Goal: Task Accomplishment & Management: Use online tool/utility

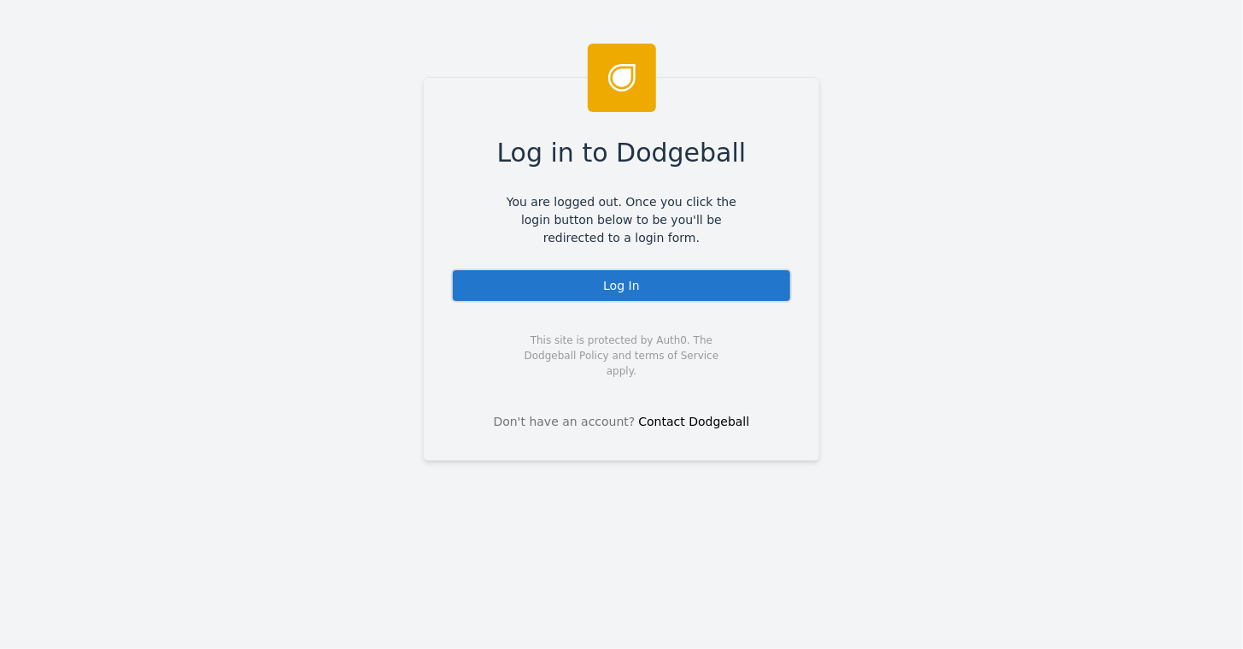
click at [614, 278] on div "Log In" at bounding box center [621, 285] width 341 height 34
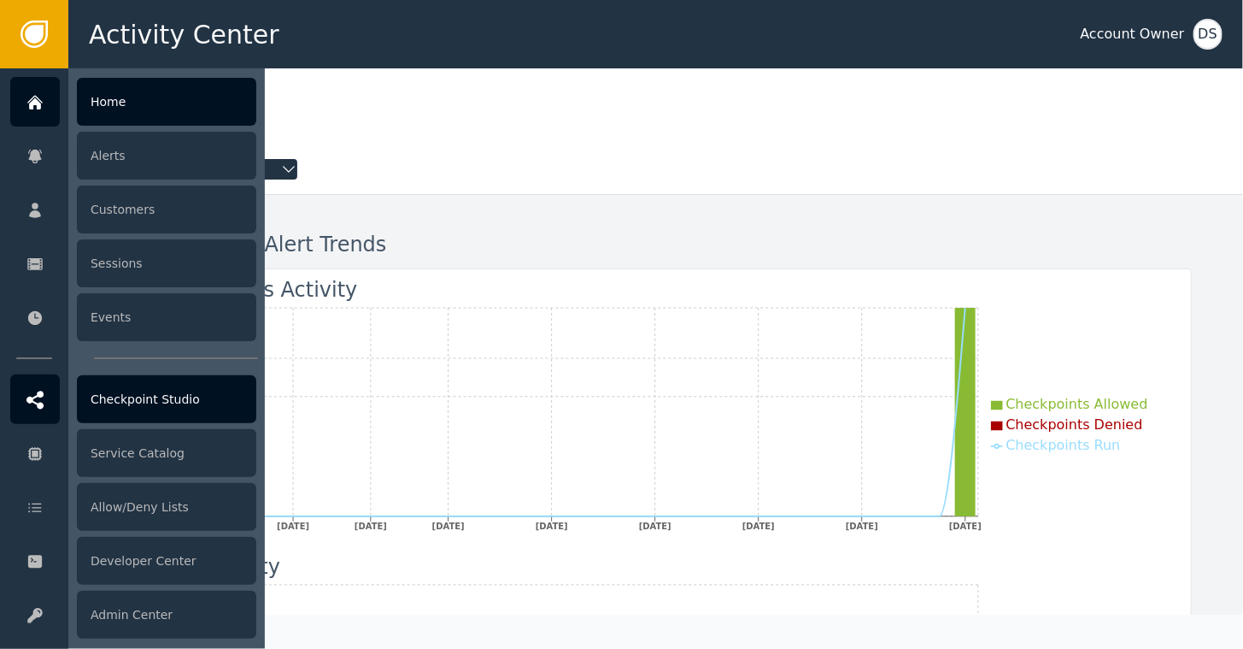
click at [44, 398] on div at bounding box center [35, 399] width 50 height 50
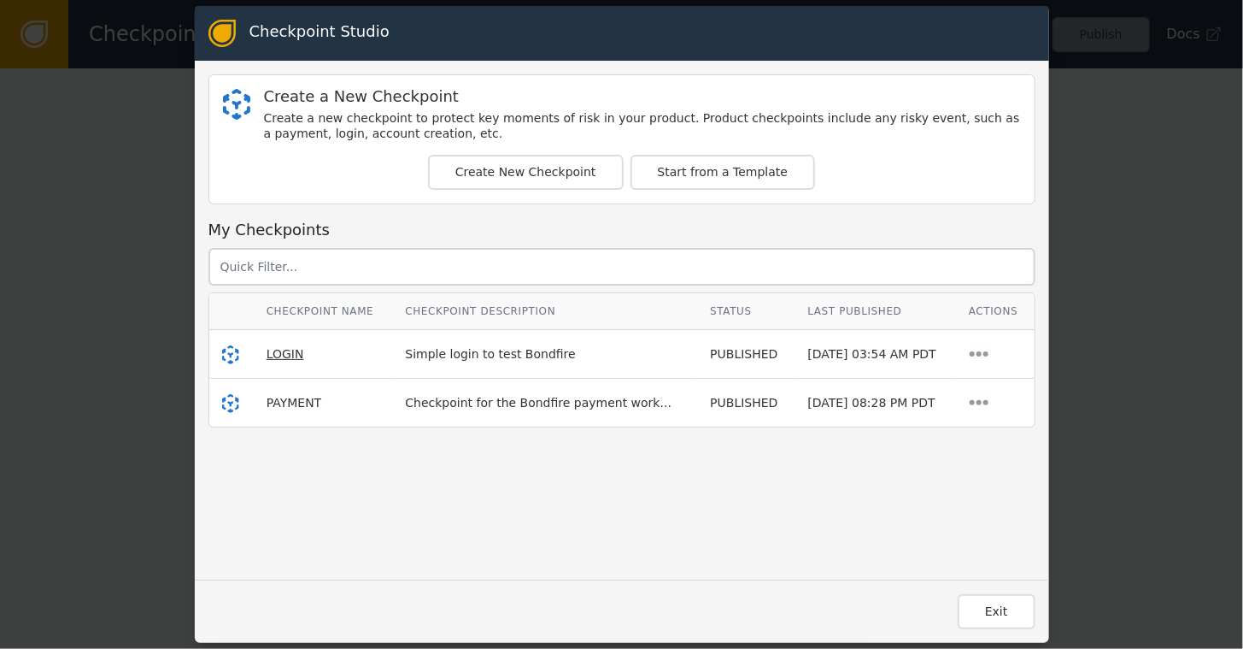
click at [271, 354] on span "LOGIN" at bounding box center [286, 354] width 38 height 14
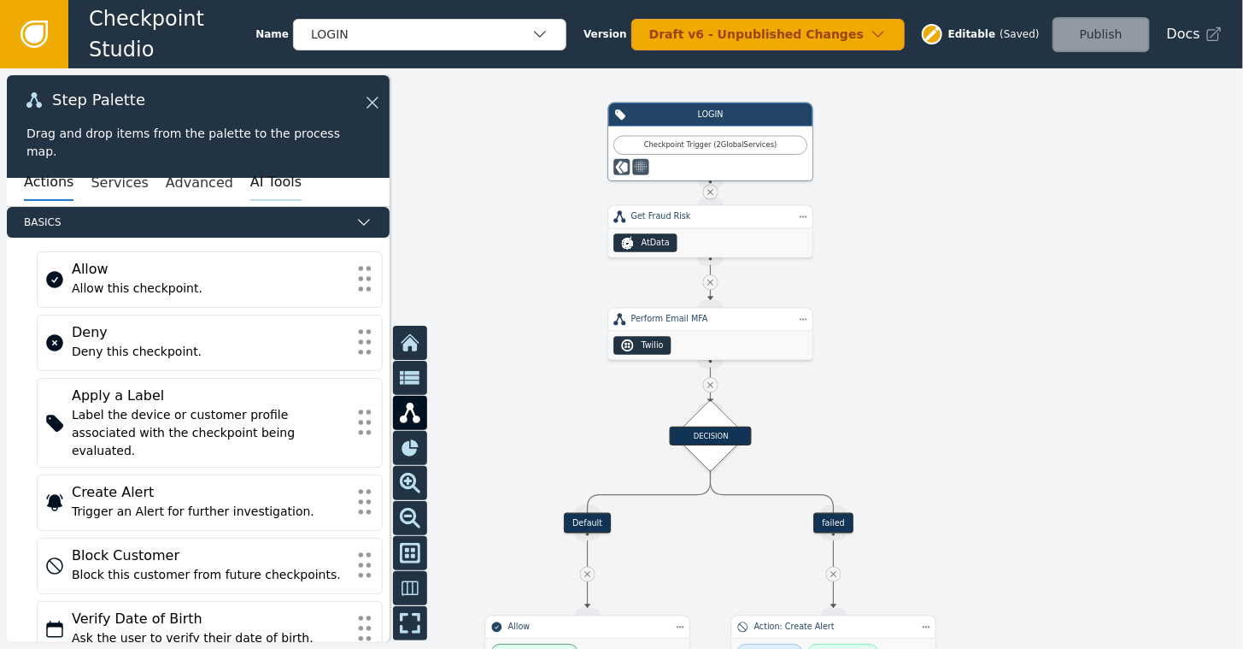
click at [250, 185] on button "AI Tools" at bounding box center [275, 183] width 51 height 36
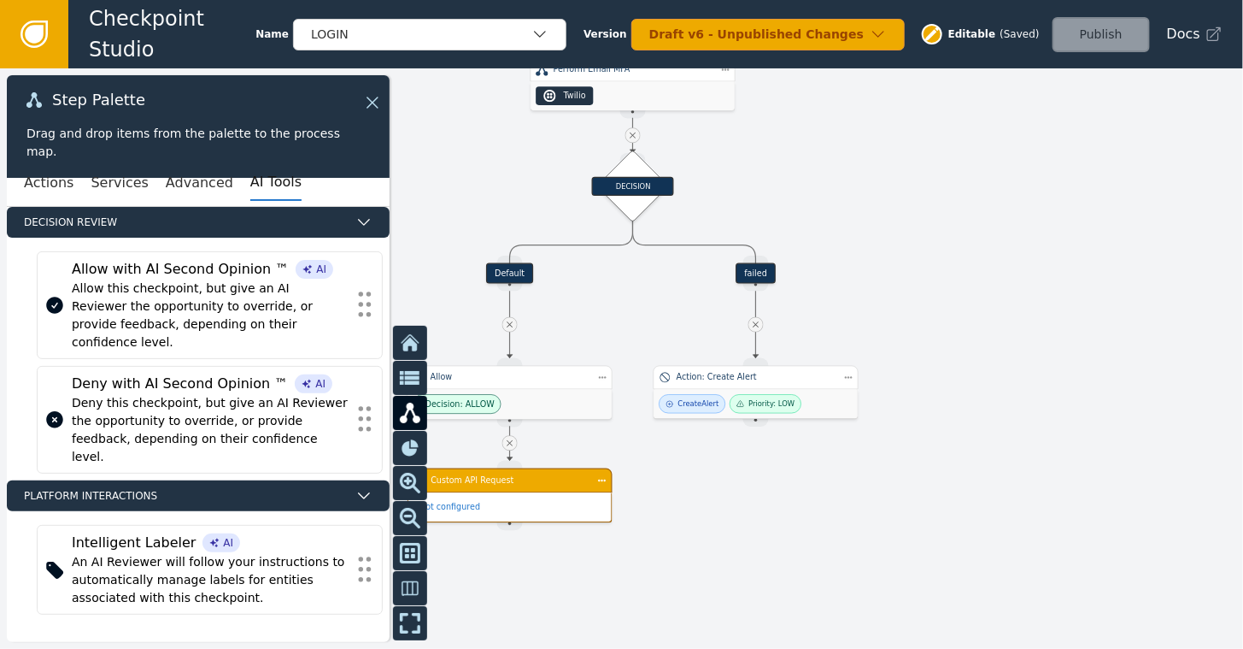
drag, startPoint x: 511, startPoint y: 332, endPoint x: 449, endPoint y: 80, distance: 259.7
click at [449, 80] on div at bounding box center [621, 358] width 1243 height 580
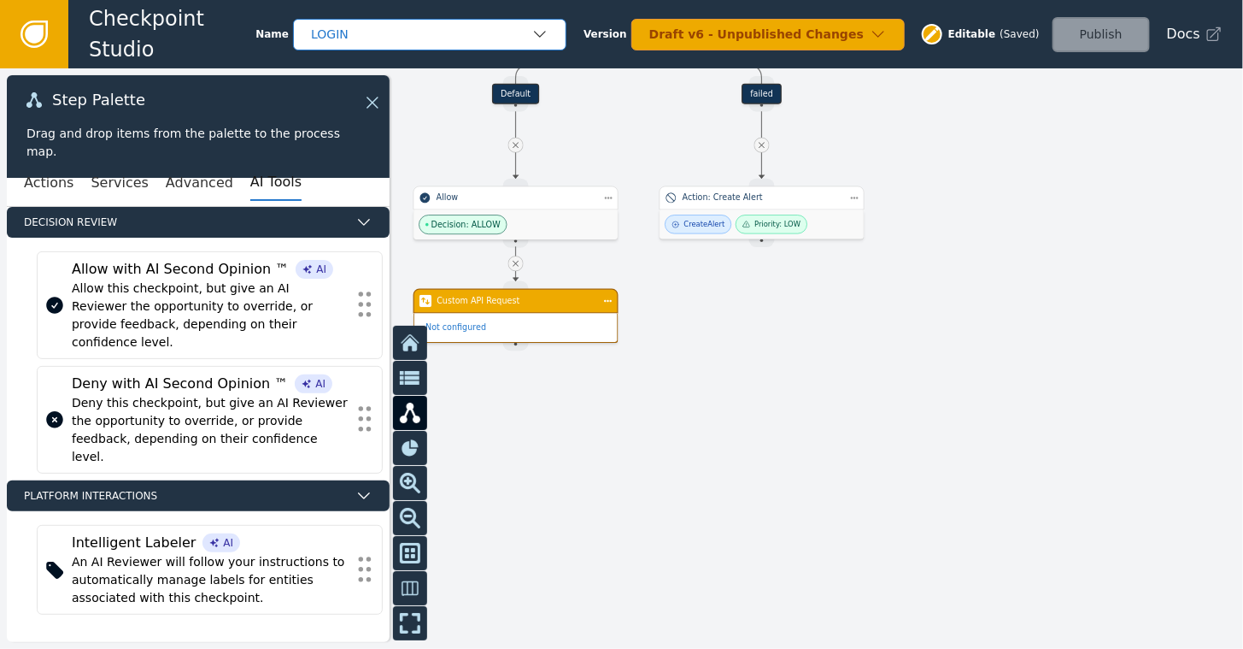
drag, startPoint x: 473, startPoint y: 218, endPoint x: 463, endPoint y: 41, distance: 177.2
click at [463, 1] on div "Checkpoint Studio Name LOGIN Version Draft v6 - Unpublished Changes Editable ( …" at bounding box center [621, 0] width 1243 height 1
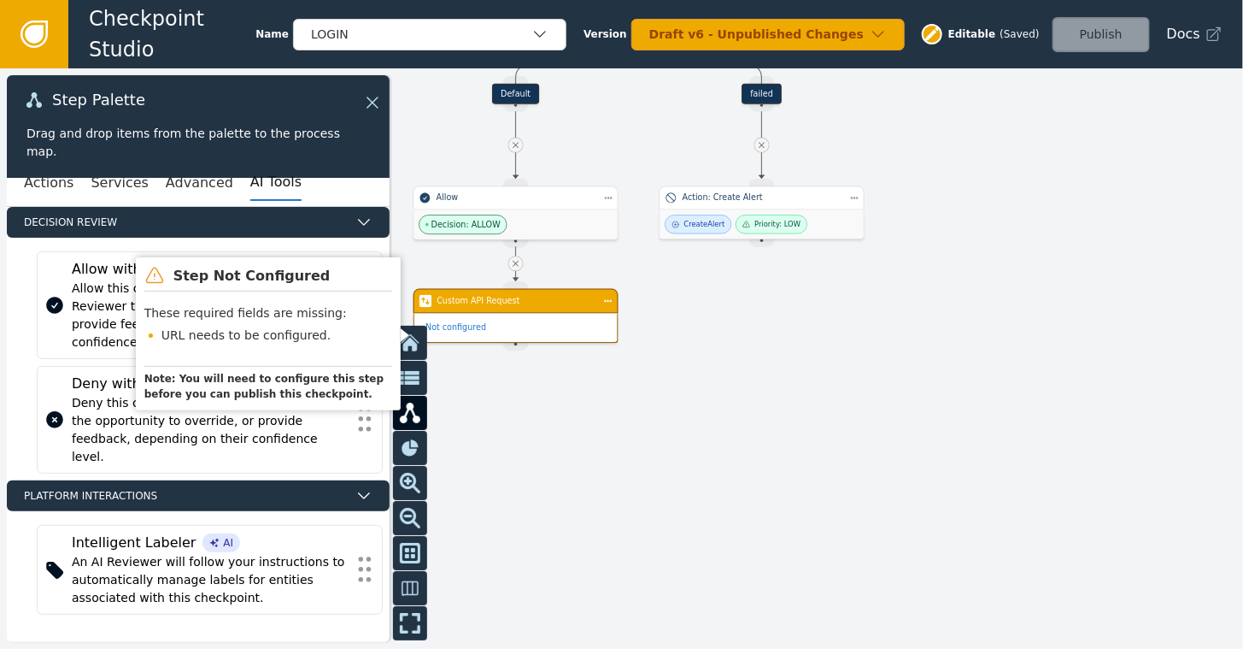
click at [486, 308] on div "Custom API Request" at bounding box center [516, 301] width 205 height 25
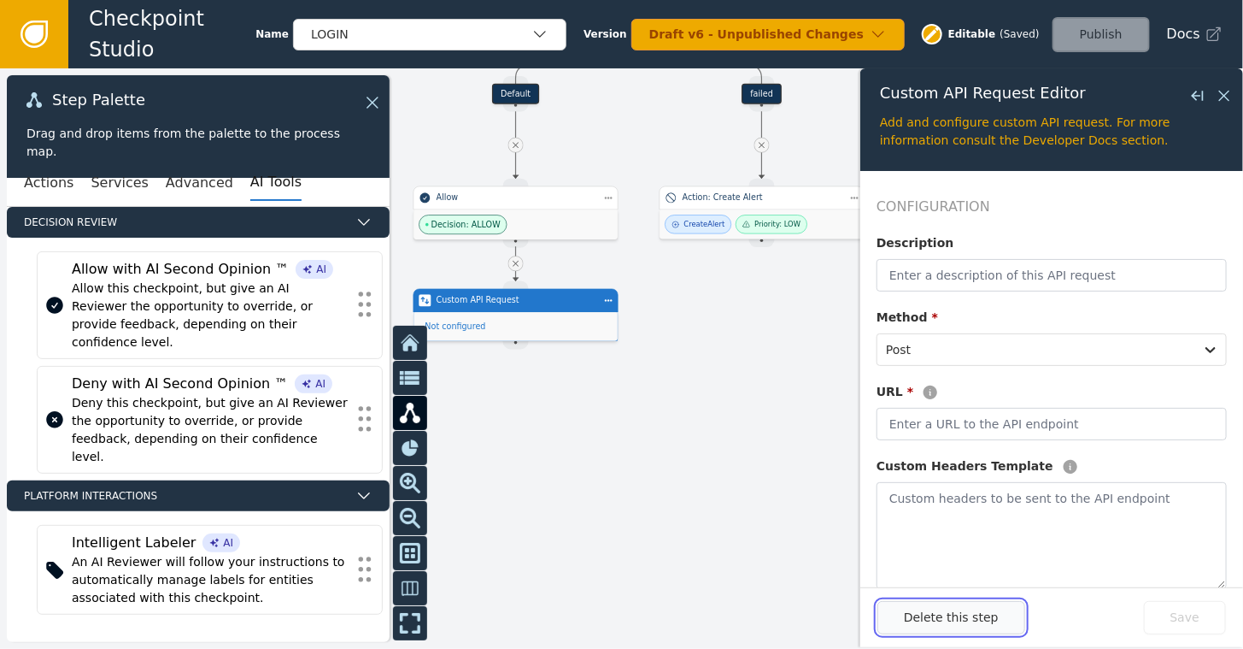
click at [979, 617] on button "Delete this step" at bounding box center [952, 617] width 148 height 33
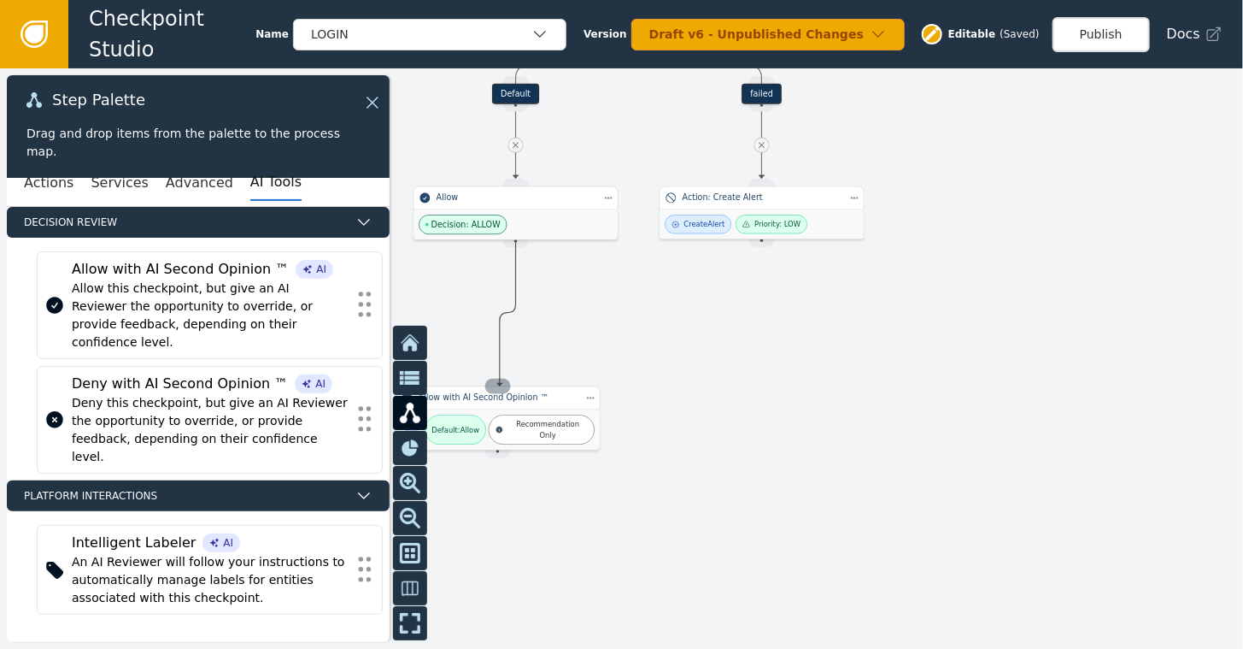
drag, startPoint x: 511, startPoint y: 241, endPoint x: 500, endPoint y: 386, distance: 145.7
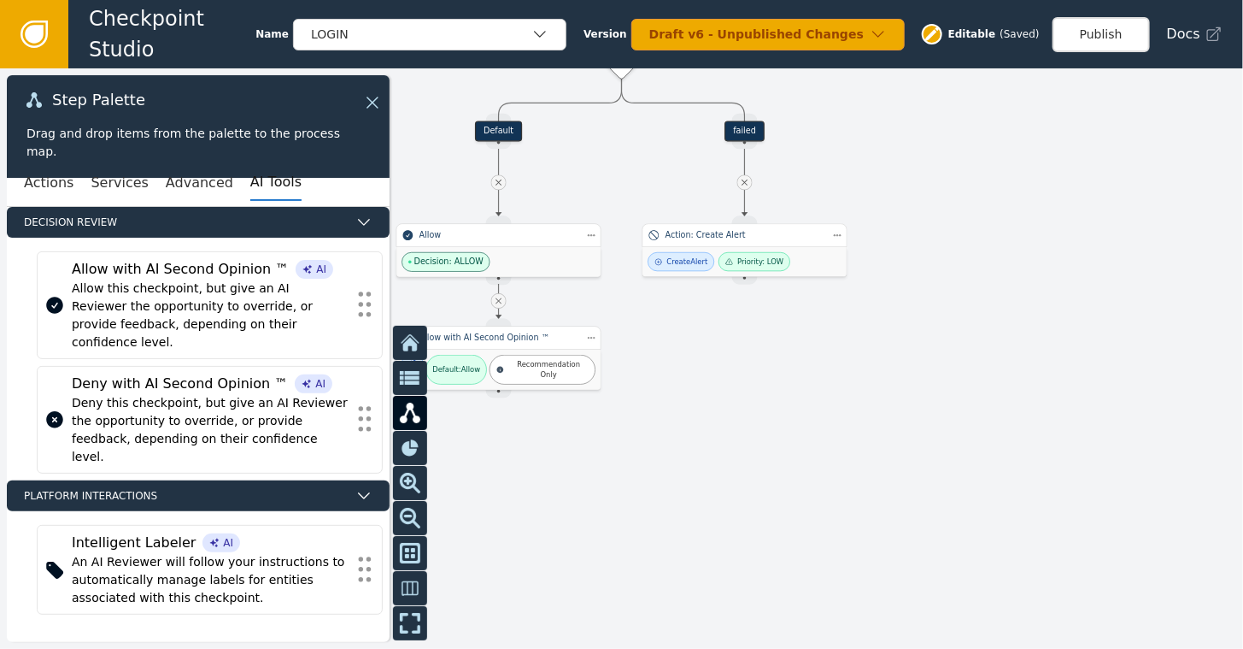
drag, startPoint x: 982, startPoint y: 149, endPoint x: 957, endPoint y: 179, distance: 39.5
click at [957, 179] on div at bounding box center [621, 358] width 1243 height 580
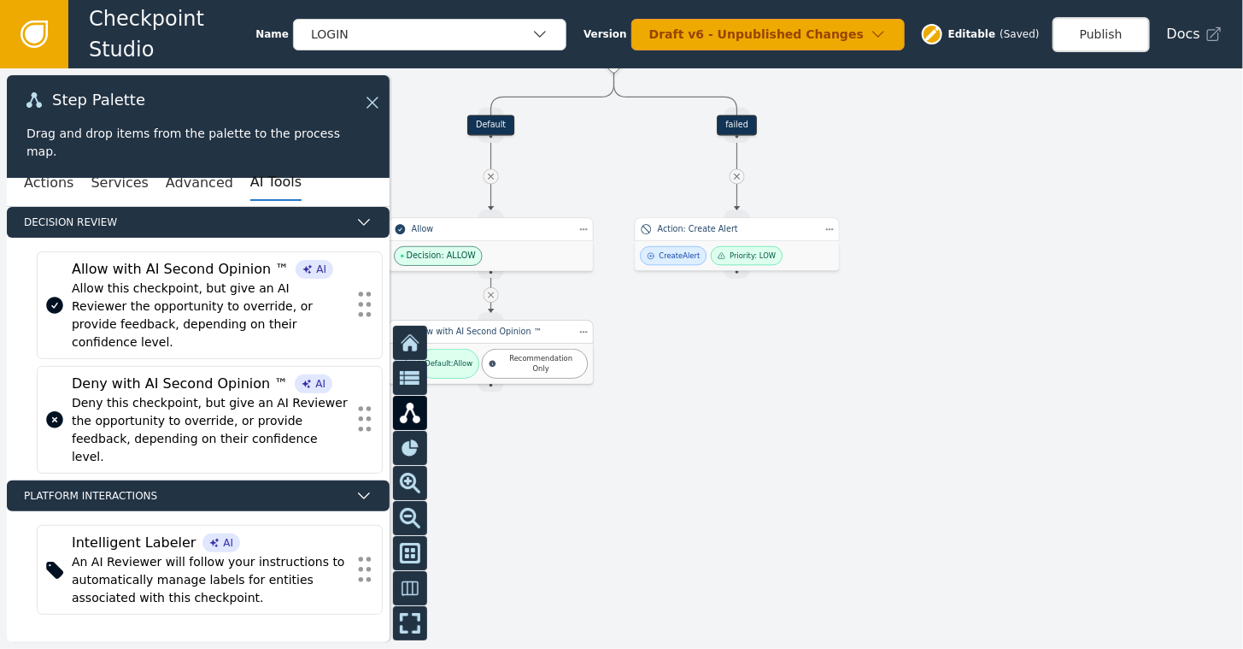
click at [503, 350] on div "Recommendation Only" at bounding box center [535, 364] width 106 height 30
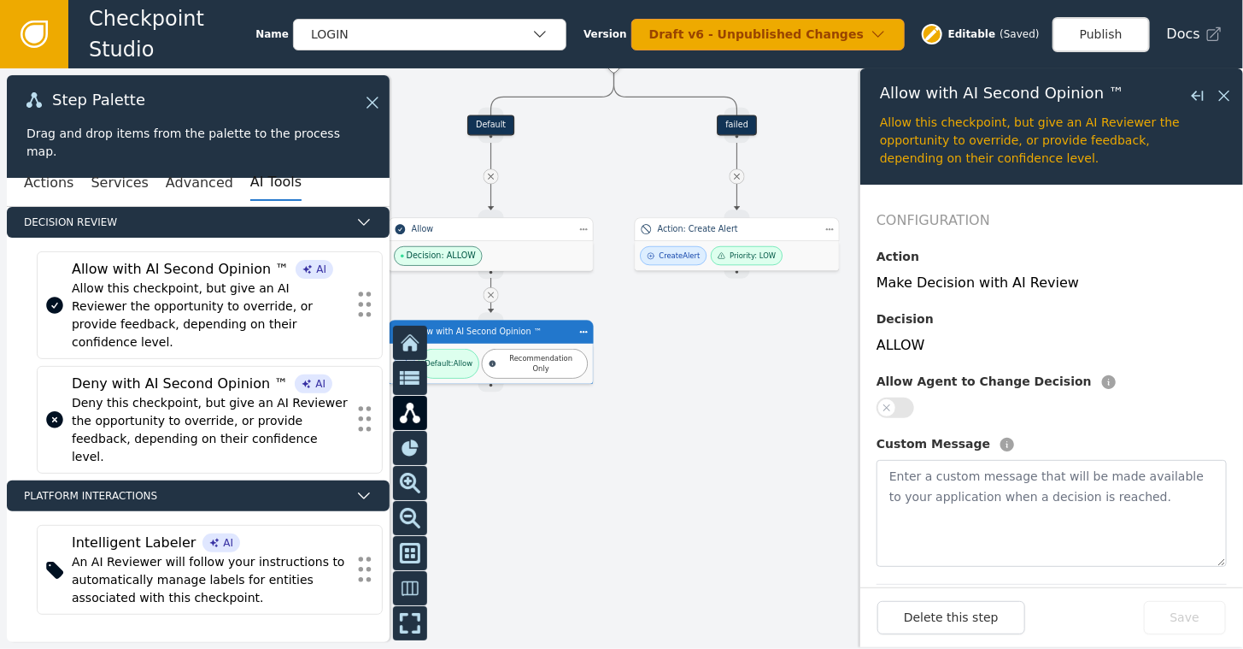
click at [901, 403] on button "button" at bounding box center [896, 407] width 38 height 21
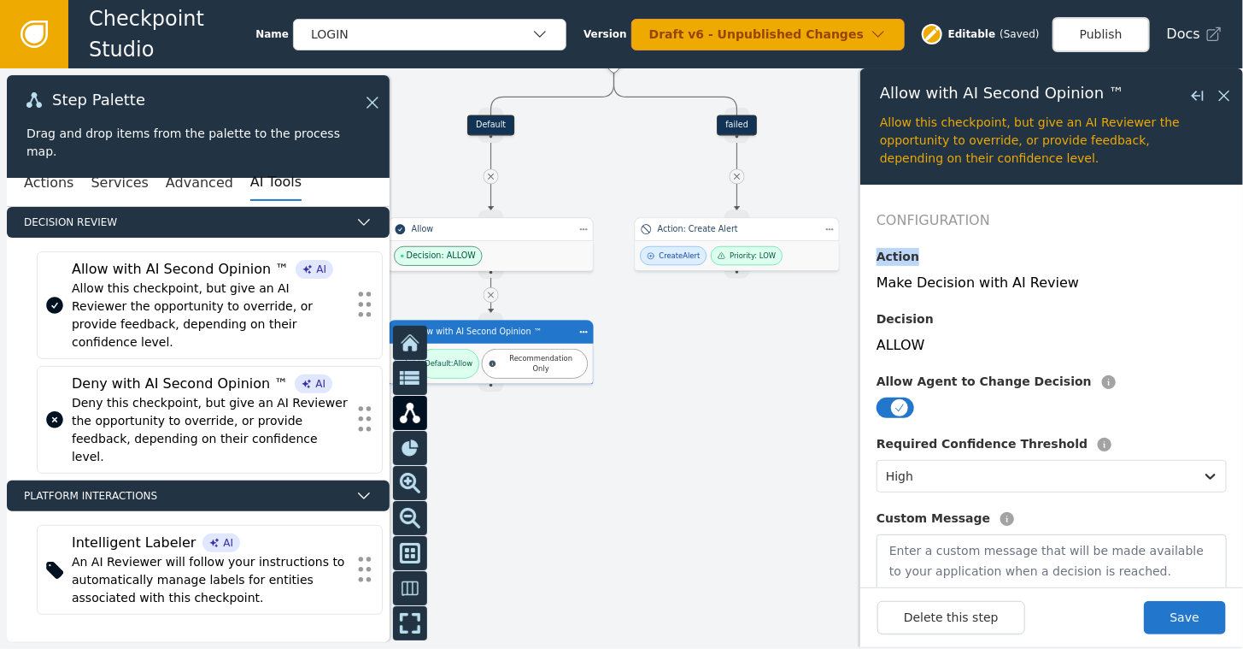
drag, startPoint x: 1230, startPoint y: 220, endPoint x: 1236, endPoint y: 238, distance: 18.9
click at [1236, 238] on form "Configuration Action Make Decision with AI Review Decision ALLOW Allow Agent to…" at bounding box center [1052, 386] width 383 height 403
click at [1229, 90] on icon at bounding box center [1224, 95] width 19 height 19
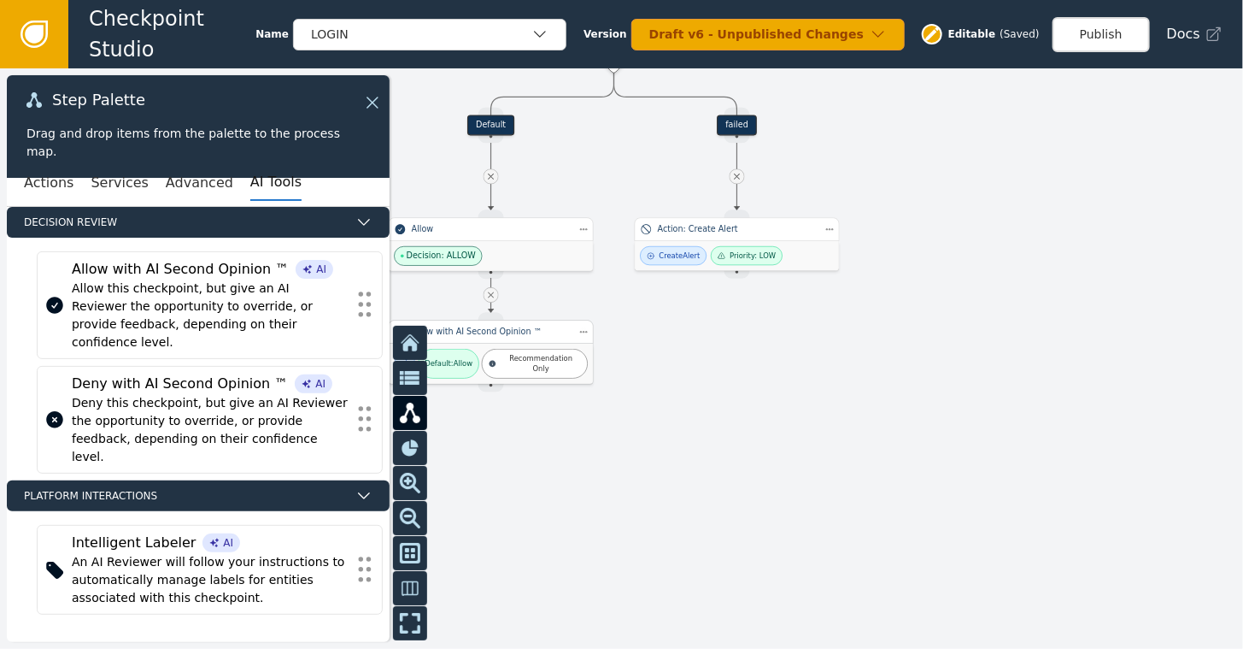
click at [521, 341] on div "Allow with AI Second Opinion ™" at bounding box center [491, 332] width 205 height 24
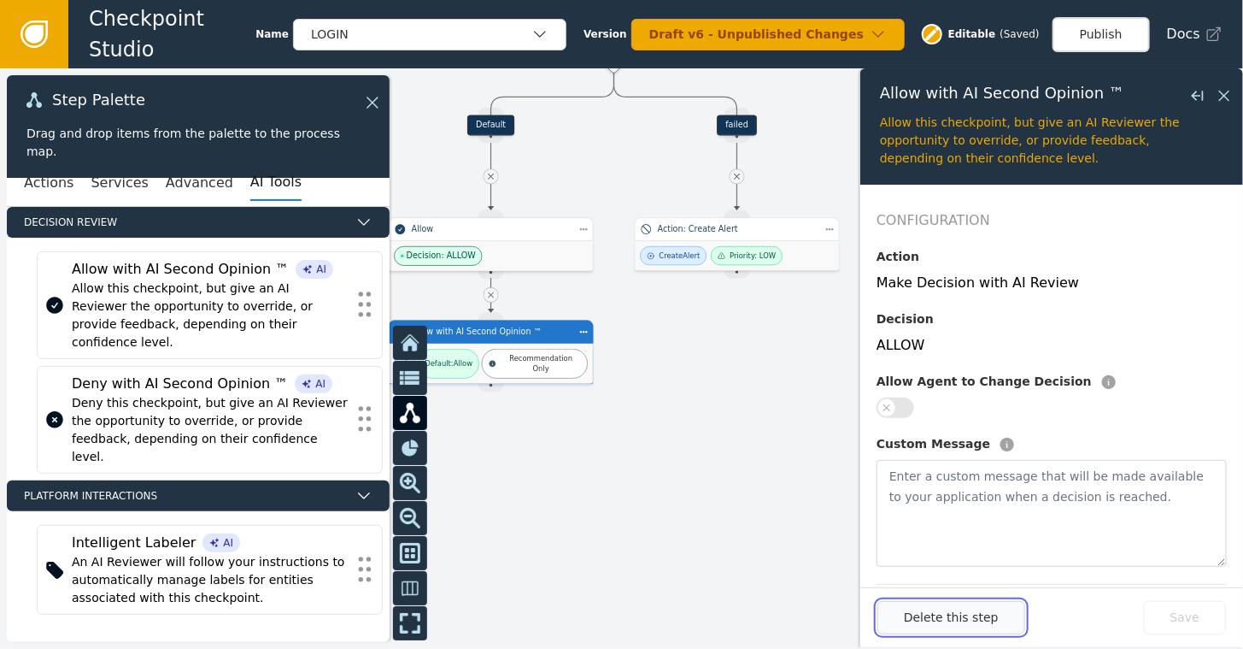
click at [952, 622] on button "Delete this step" at bounding box center [952, 617] width 148 height 33
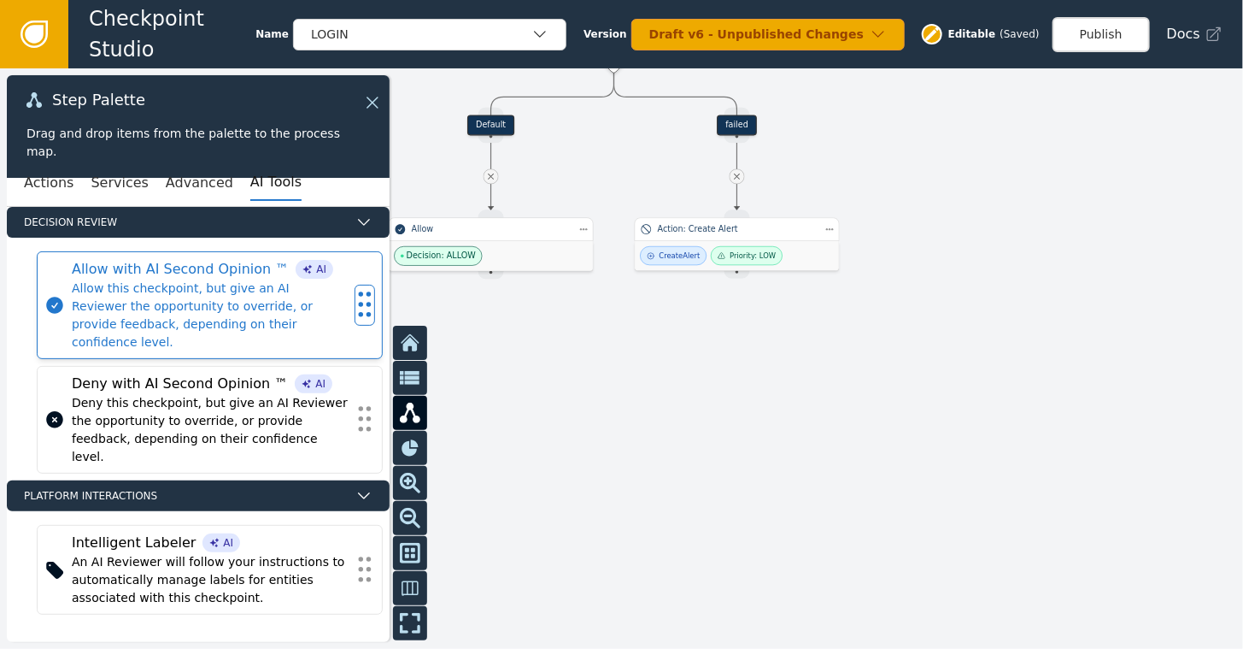
click at [149, 280] on div "Allow this checkpoint, but give an AI Reviewer the opportunity to override, or …" at bounding box center [210, 315] width 276 height 72
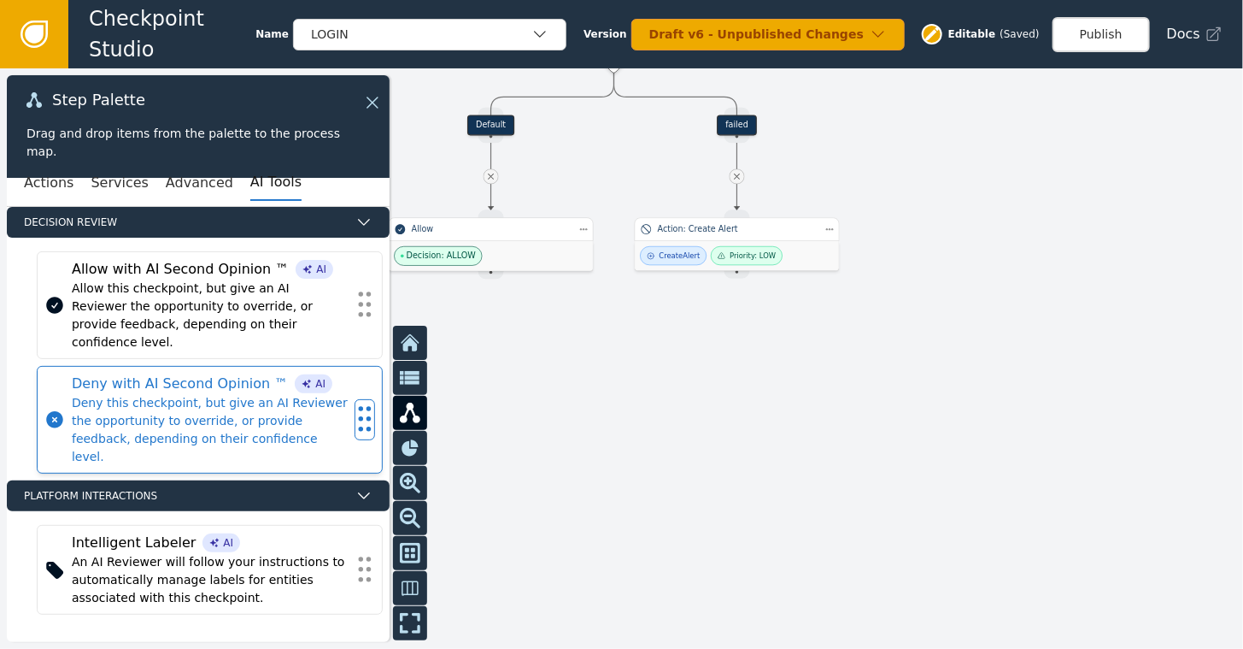
click at [148, 394] on div "Deny this checkpoint, but give an AI Reviewer the opportunity to override, or p…" at bounding box center [210, 430] width 276 height 72
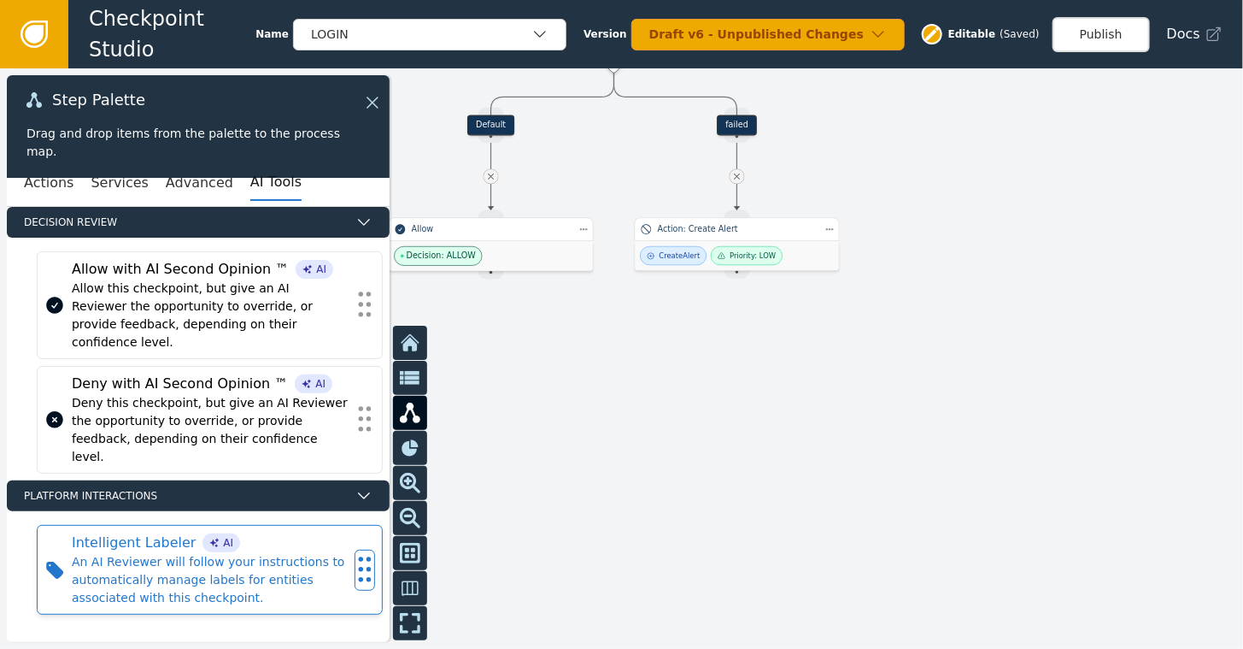
click at [139, 553] on div "An AI Reviewer will follow your instructions to automatically manage labels for…" at bounding box center [210, 580] width 276 height 54
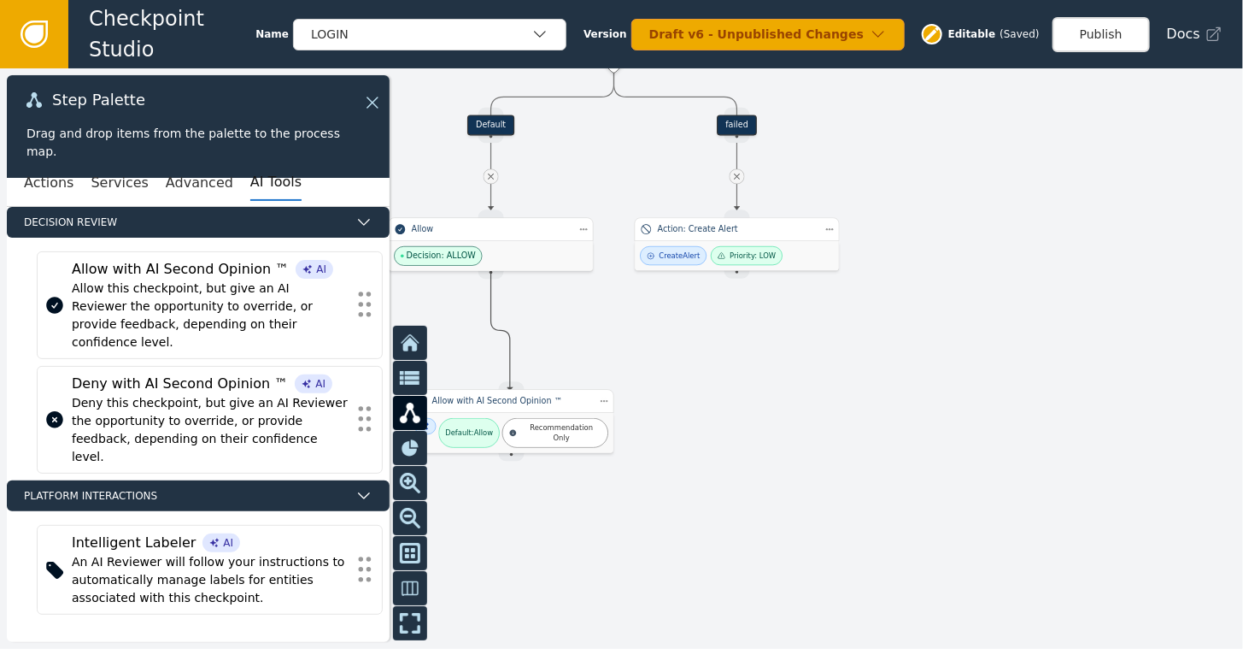
drag, startPoint x: 494, startPoint y: 266, endPoint x: 511, endPoint y: 388, distance: 123.4
click at [489, 349] on div "Recommendation Only" at bounding box center [535, 364] width 106 height 30
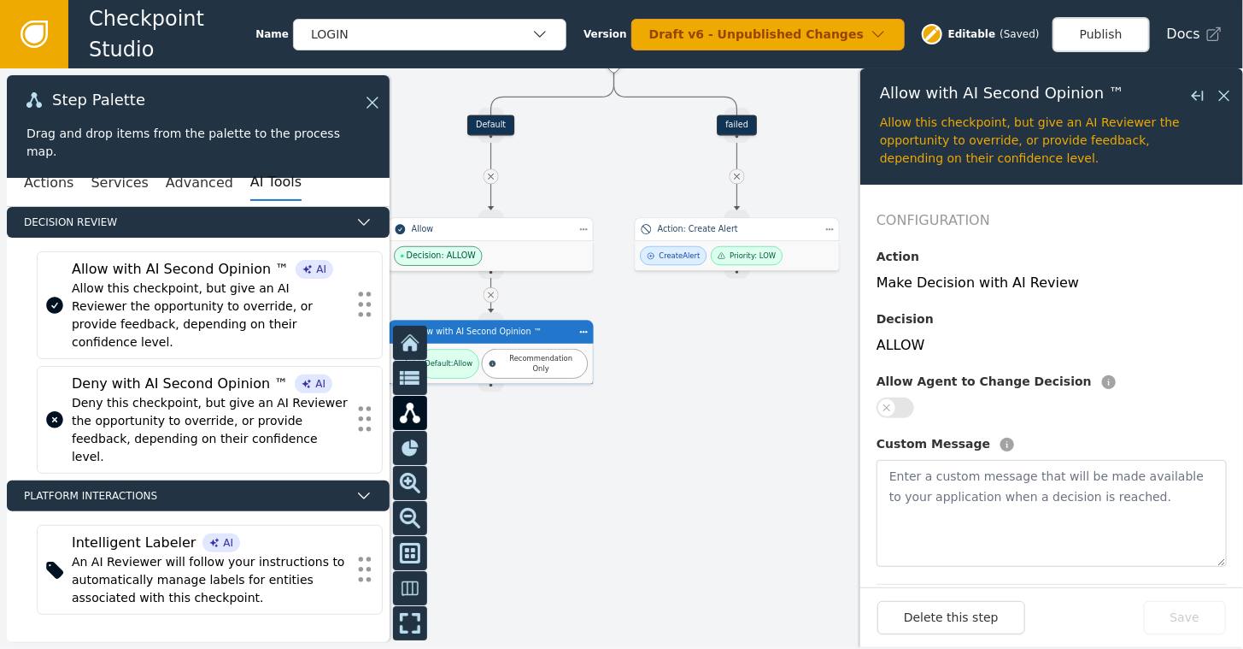
click at [910, 406] on button "button" at bounding box center [896, 407] width 38 height 21
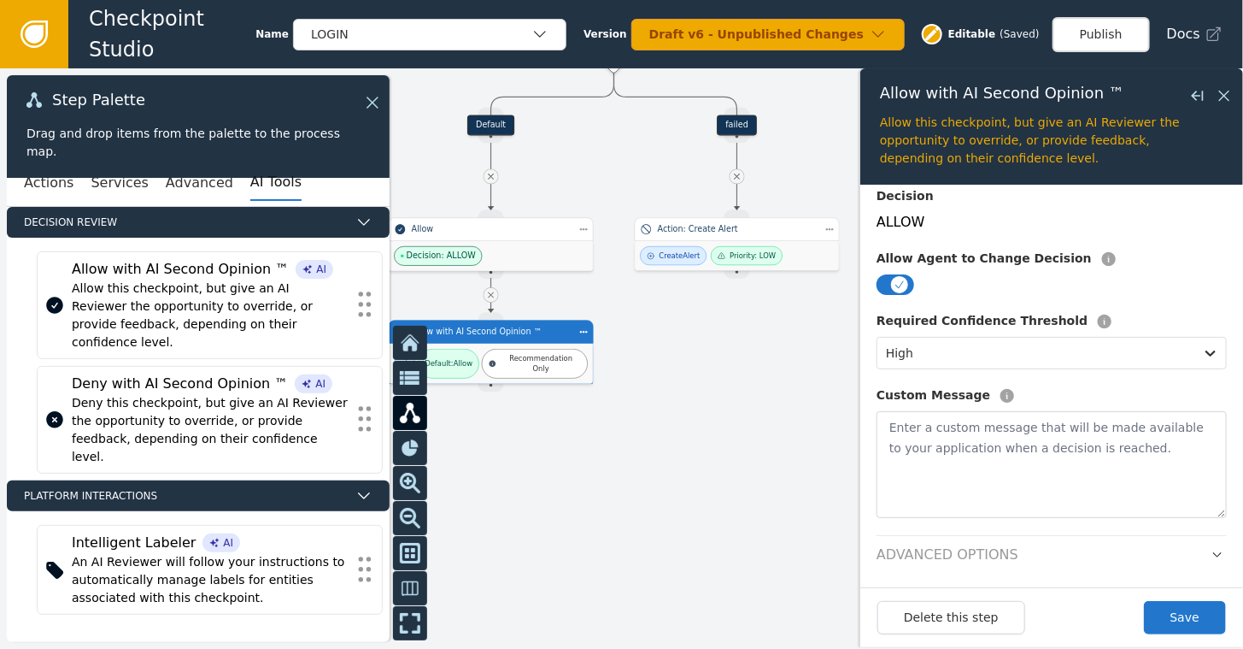
scroll to position [124, 0]
click at [975, 438] on textarea at bounding box center [1052, 463] width 350 height 107
click at [1168, 620] on button "Save" at bounding box center [1185, 617] width 82 height 33
click at [1228, 92] on icon at bounding box center [1225, 96] width 10 height 10
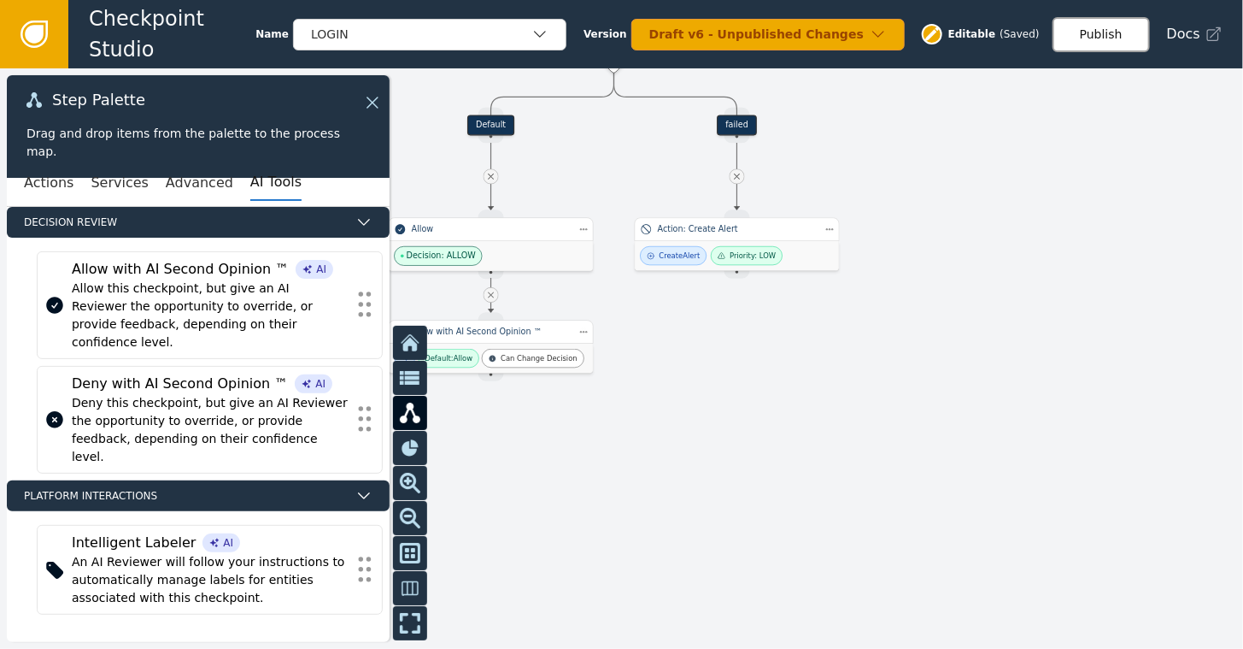
click at [1108, 30] on button "Publish" at bounding box center [1101, 34] width 97 height 35
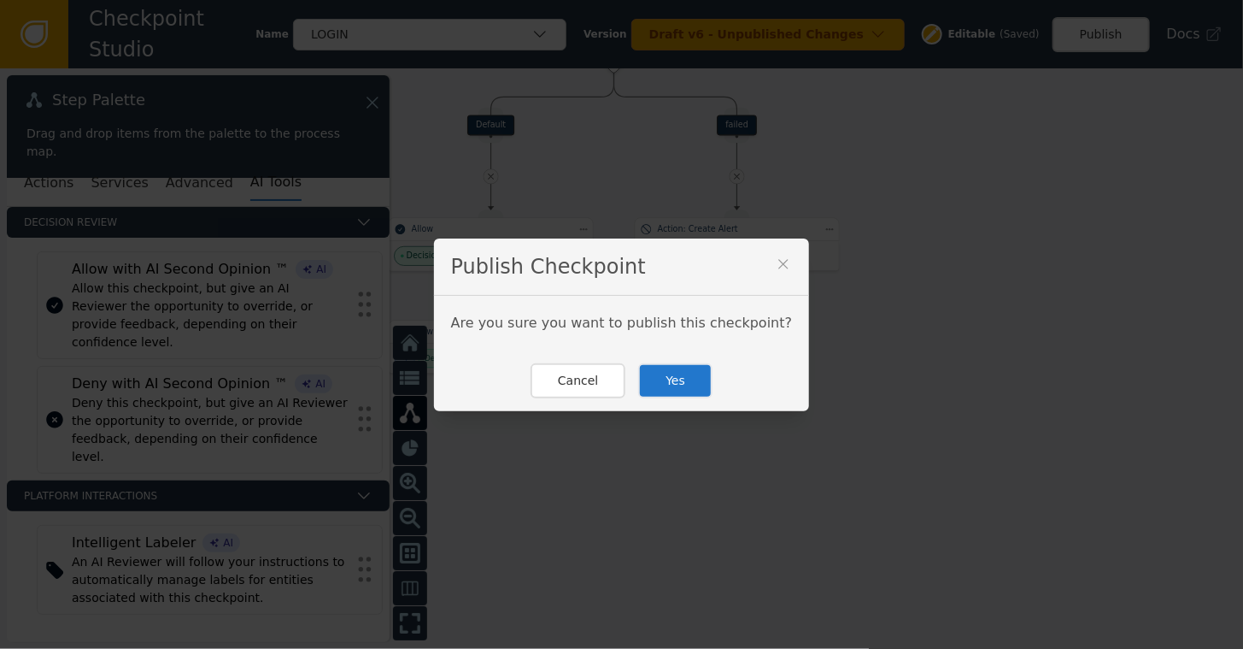
click at [657, 383] on button "Yes" at bounding box center [675, 380] width 74 height 35
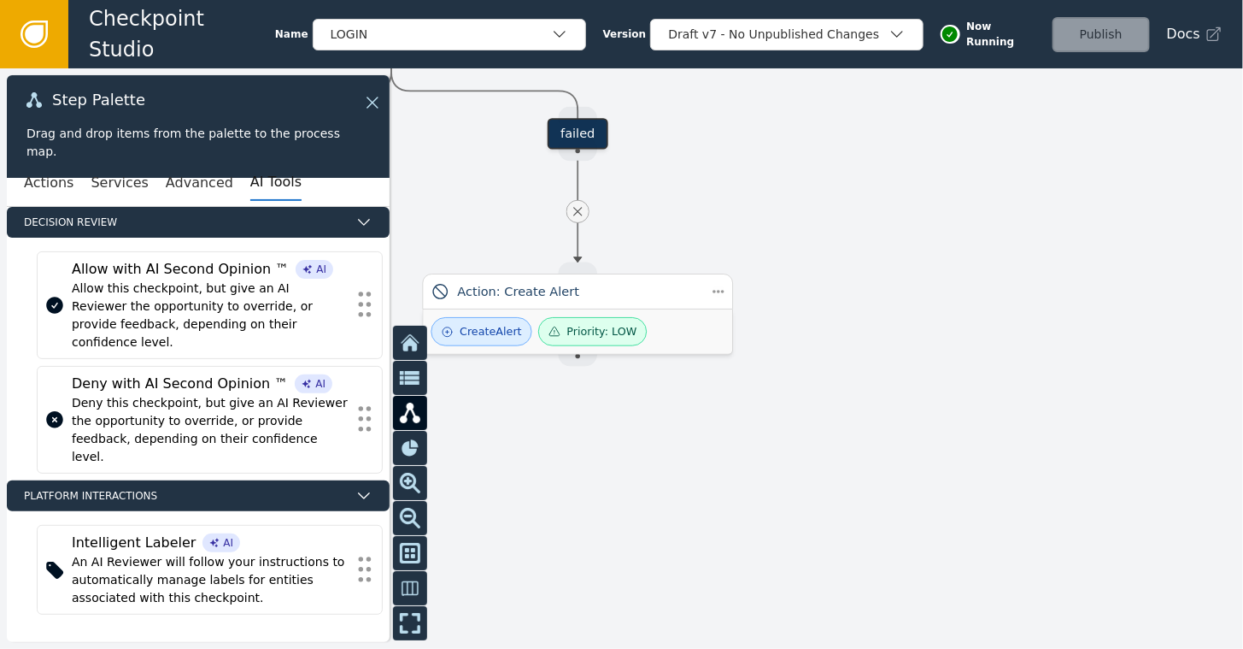
click at [44, 21] on icon at bounding box center [34, 34] width 27 height 27
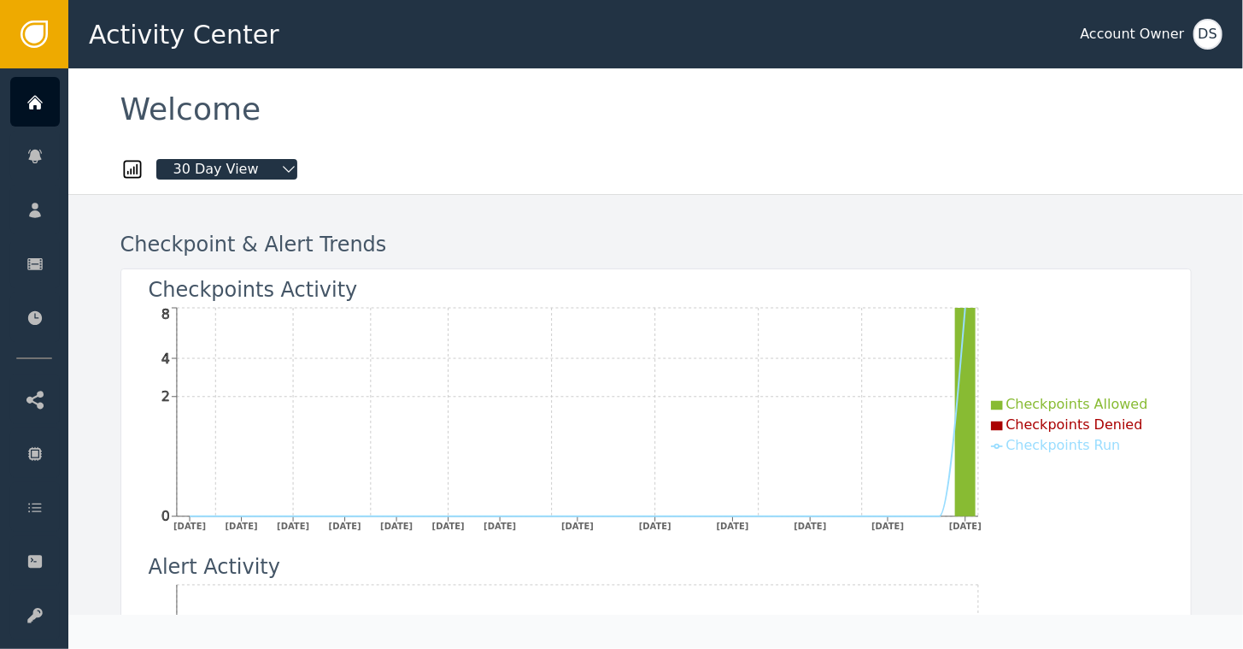
click at [1204, 35] on div "DS" at bounding box center [1208, 34] width 29 height 31
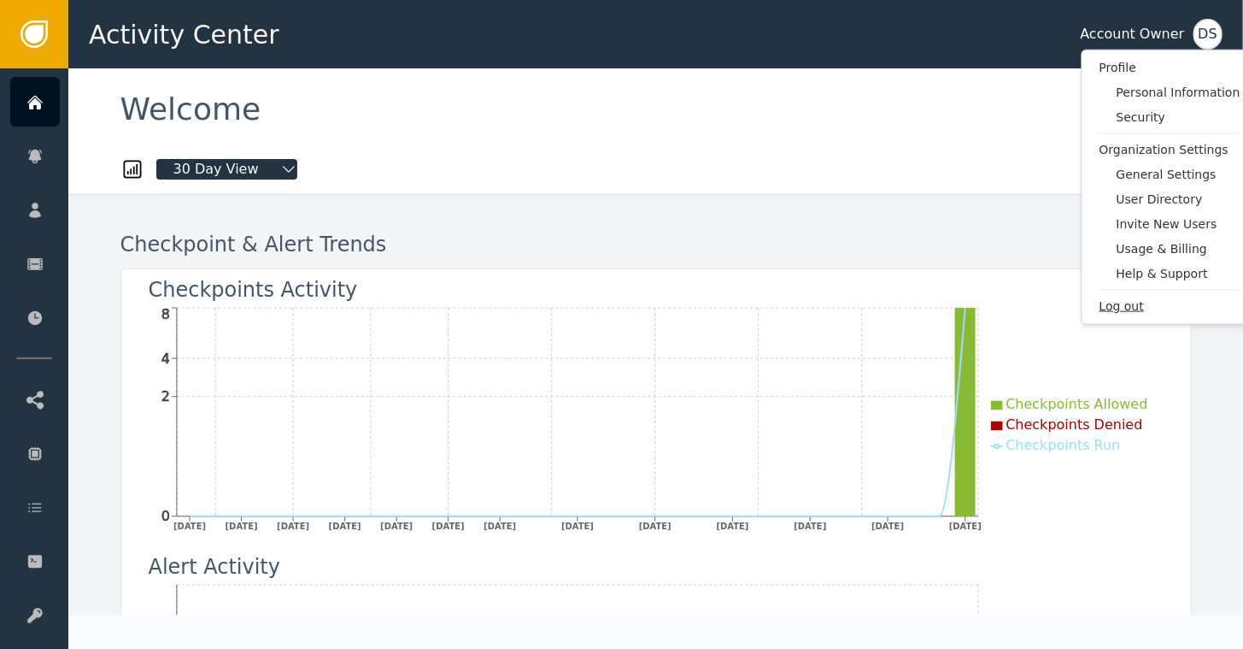
click at [1121, 299] on span "Log out" at bounding box center [1170, 306] width 141 height 18
